Goal: Entertainment & Leisure: Browse casually

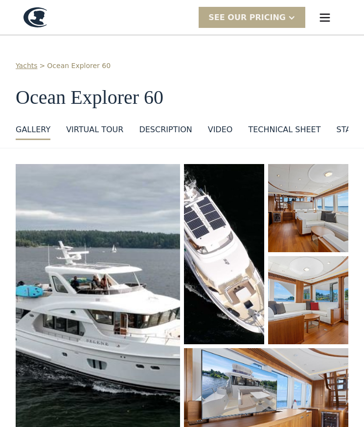
click at [317, 222] on img "open lightbox" at bounding box center [308, 208] width 80 height 88
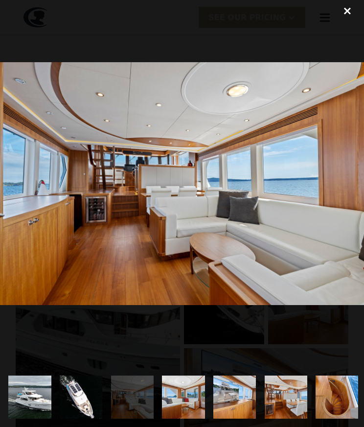
click at [187, 403] on img "show item 4 of 25" at bounding box center [184, 396] width 64 height 43
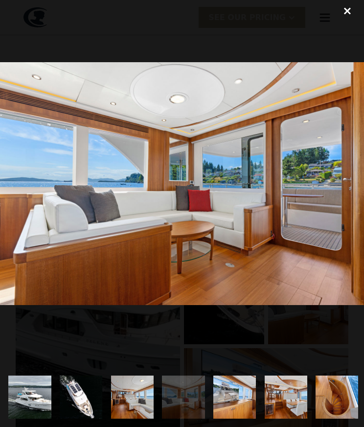
click at [239, 409] on img "show item 5 of 25" at bounding box center [235, 396] width 64 height 43
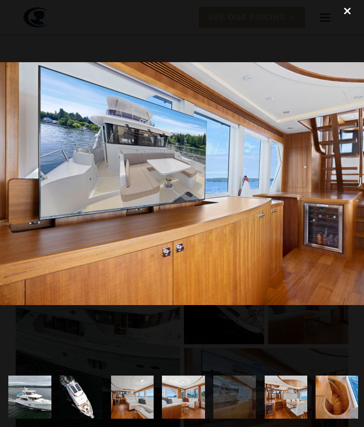
click at [291, 412] on img "show item 6 of 25" at bounding box center [286, 396] width 64 height 43
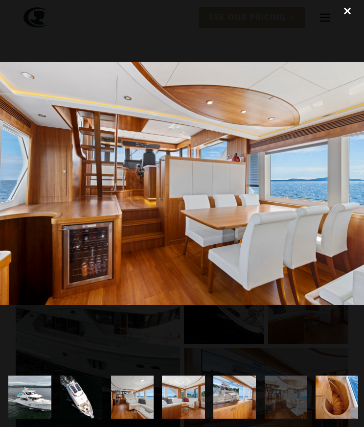
click at [337, 399] on img "show item 7 of 25" at bounding box center [337, 396] width 64 height 43
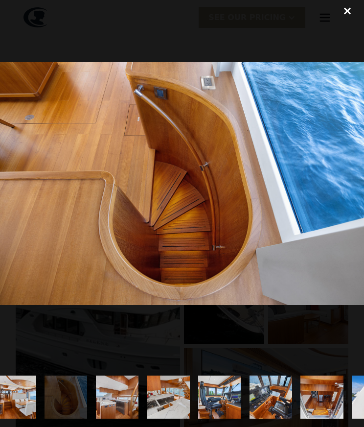
scroll to position [0, 274]
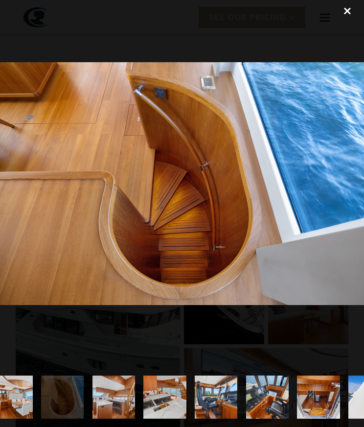
click at [114, 404] on img "show item 8 of 25" at bounding box center [114, 396] width 64 height 43
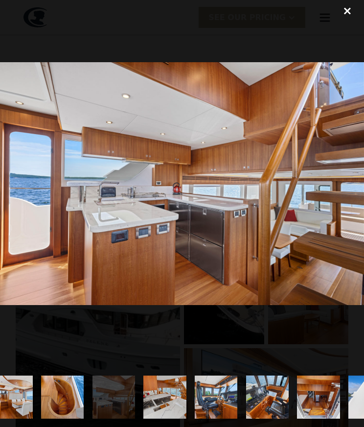
click at [168, 397] on img "show item 9 of 25" at bounding box center [165, 396] width 64 height 43
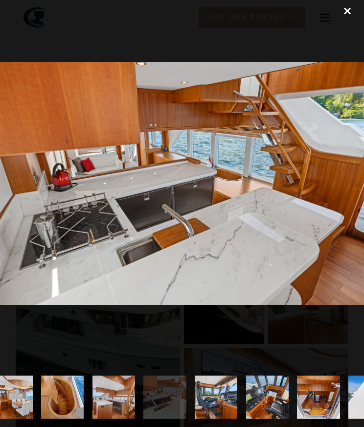
click at [225, 403] on img "show item 10 of 25" at bounding box center [216, 396] width 64 height 43
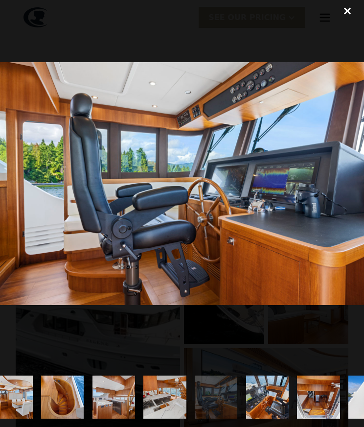
click at [272, 407] on img "show item 11 of 25" at bounding box center [267, 396] width 64 height 43
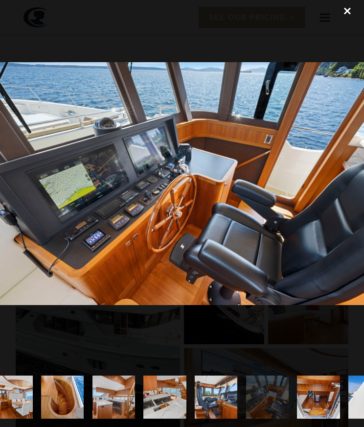
click at [317, 408] on img "show item 12 of 25" at bounding box center [319, 396] width 64 height 43
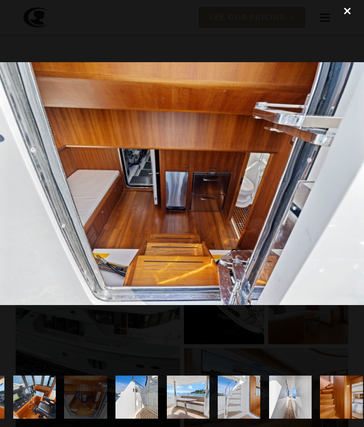
scroll to position [0, 512]
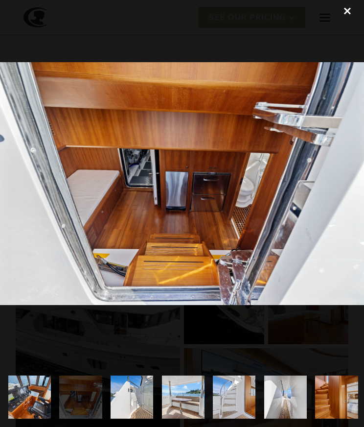
click at [139, 401] on img "show item 13 of 25" at bounding box center [132, 396] width 64 height 43
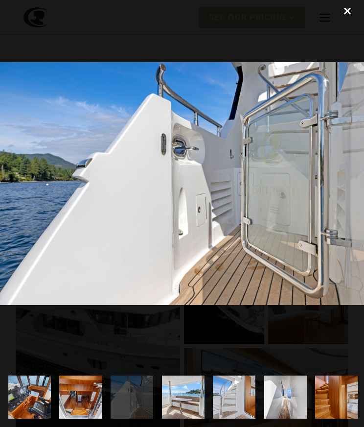
click at [193, 404] on img "show item 14 of 25" at bounding box center [183, 396] width 64 height 43
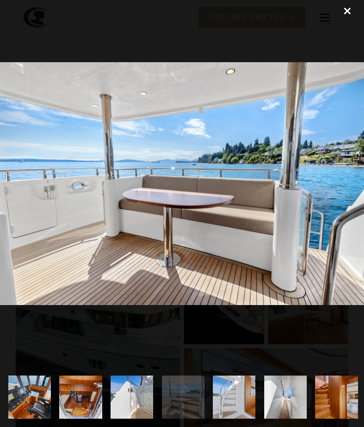
click at [241, 407] on img "show item 15 of 25" at bounding box center [234, 396] width 64 height 43
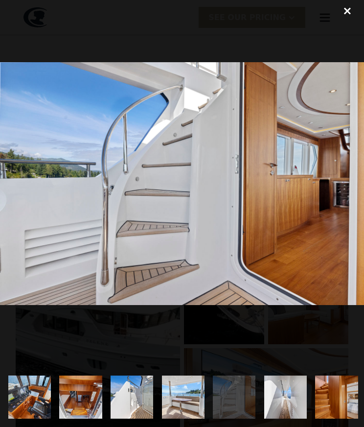
click at [288, 408] on img "show item 16 of 25" at bounding box center [285, 396] width 64 height 43
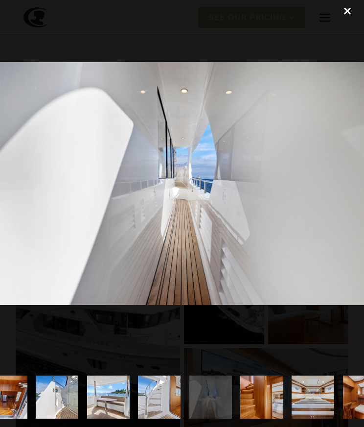
scroll to position [0, 595]
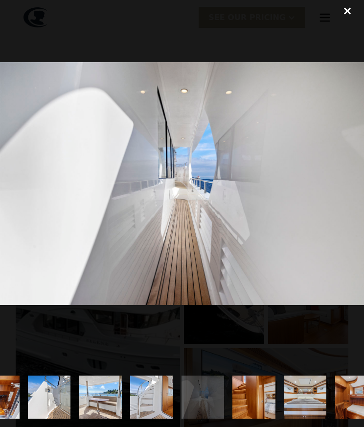
click at [257, 404] on img "show item 17 of 25" at bounding box center [254, 396] width 64 height 43
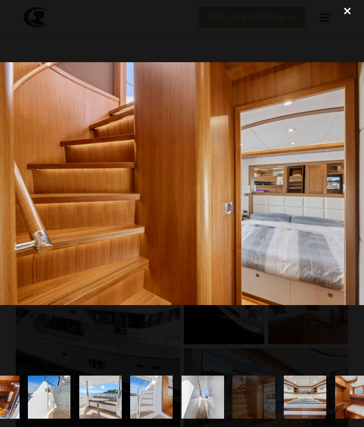
click at [312, 404] on img "show item 18 of 25" at bounding box center [305, 396] width 64 height 43
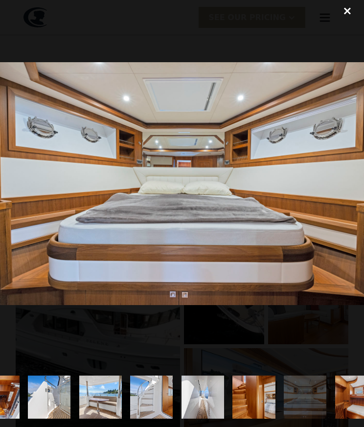
click at [347, 404] on img "show item 19 of 25" at bounding box center [356, 396] width 64 height 43
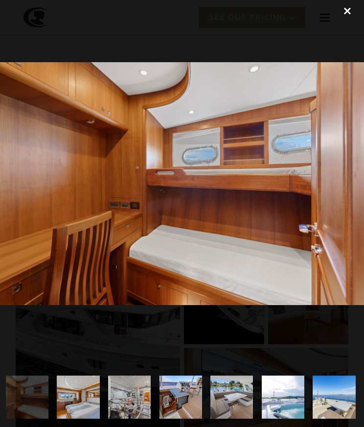
scroll to position [0, 924]
click at [83, 402] on img "show item 20 of 25" at bounding box center [78, 396] width 64 height 43
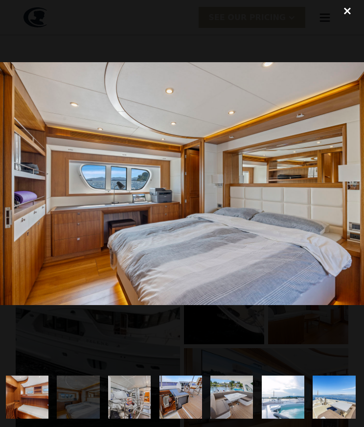
click at [134, 406] on img "show item 21 of 25" at bounding box center [129, 396] width 64 height 43
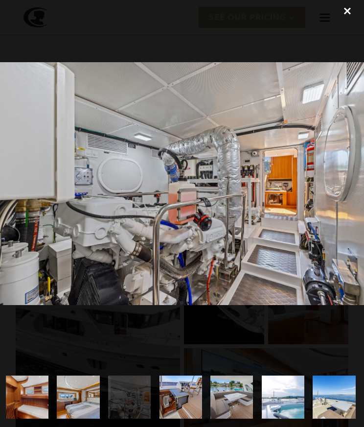
click at [188, 405] on img "show item 22 of 25" at bounding box center [181, 396] width 64 height 43
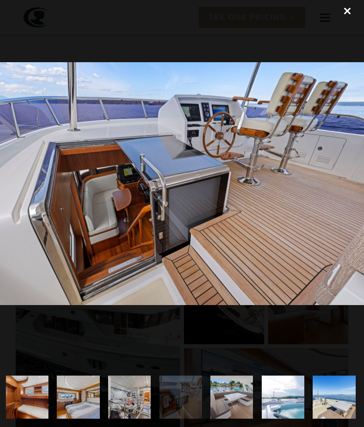
click at [237, 405] on img "show item 23 of 25" at bounding box center [232, 396] width 64 height 43
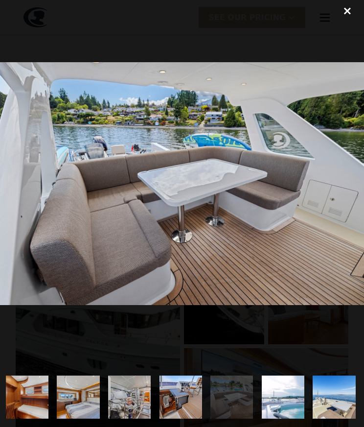
click at [283, 407] on img "show item 24 of 25" at bounding box center [283, 396] width 64 height 43
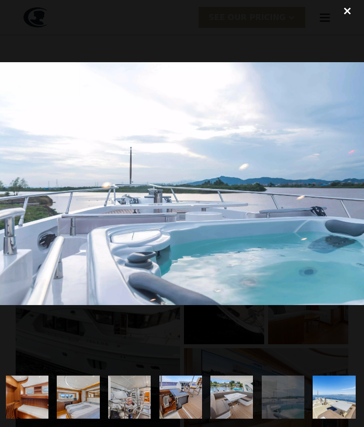
click at [333, 399] on img "show item 25 of 25" at bounding box center [334, 396] width 64 height 43
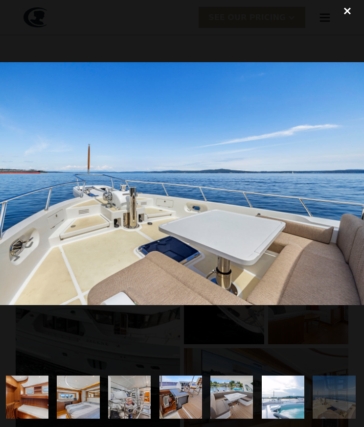
click at [346, 12] on div "close lightbox" at bounding box center [347, 11] width 33 height 22
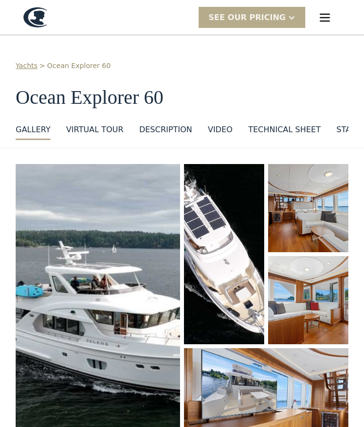
scroll to position [0, 0]
